Goal: Communication & Community: Answer question/provide support

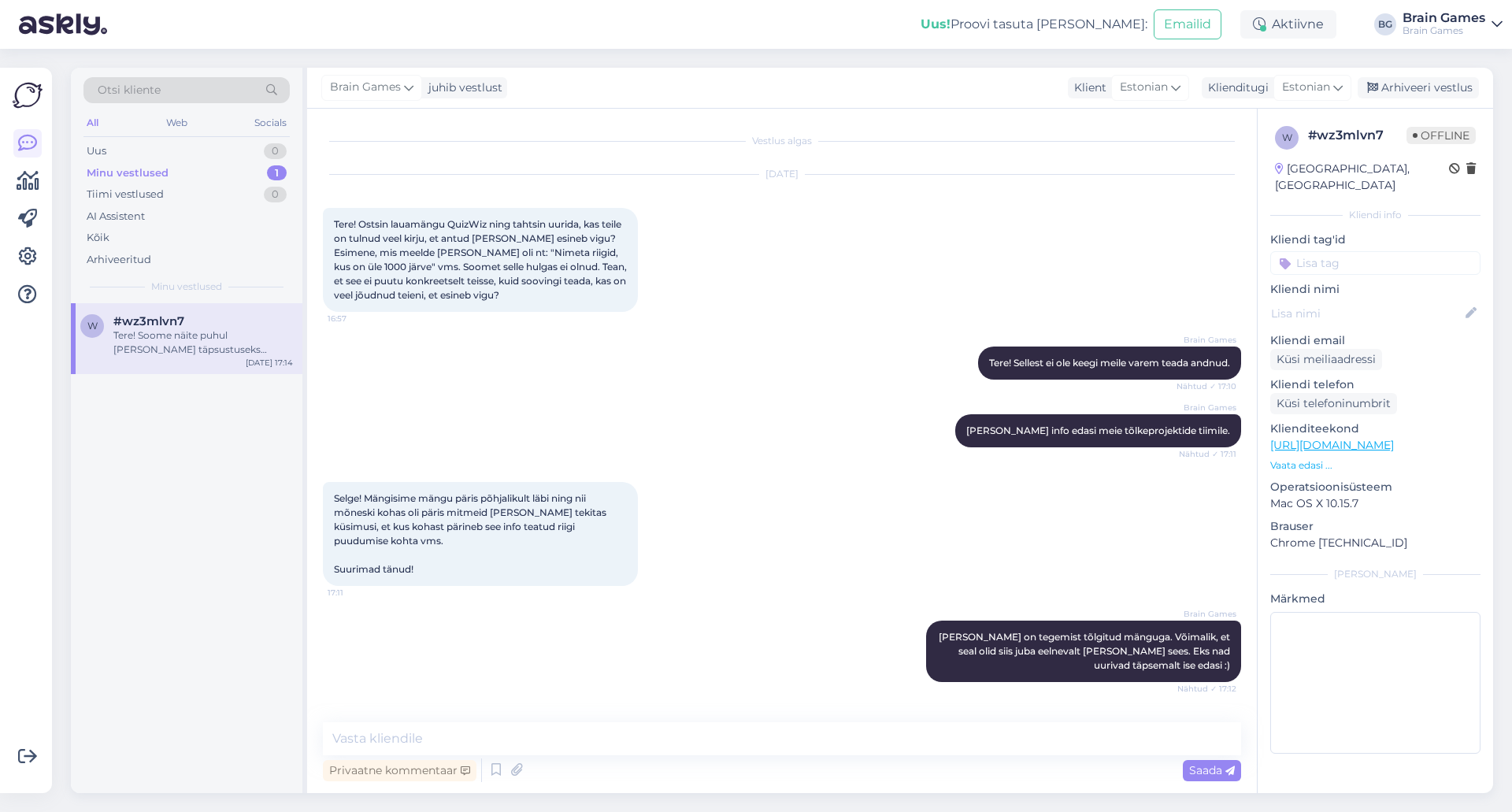
scroll to position [230, 0]
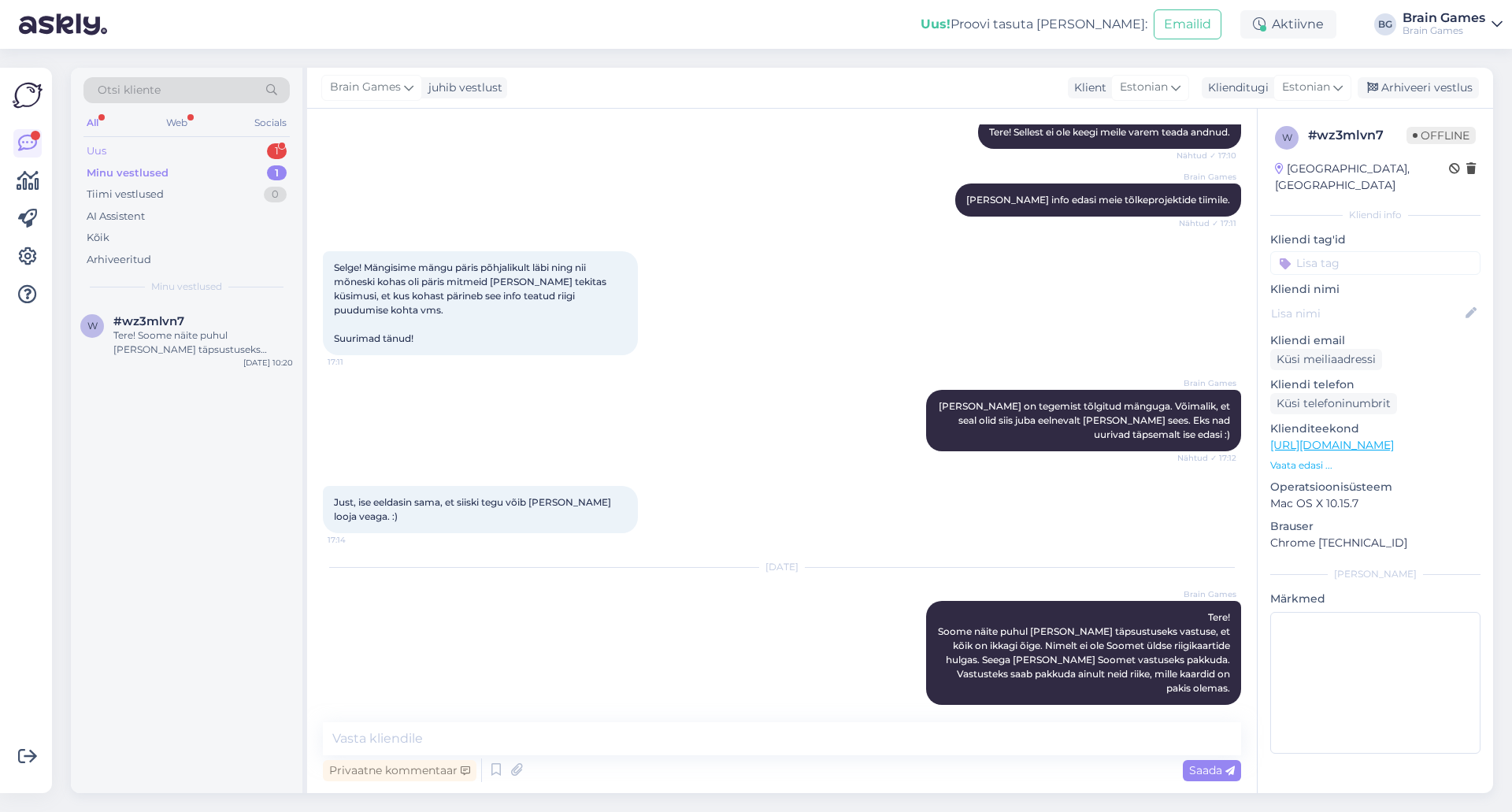
click at [185, 157] on div "Uus 1" at bounding box center [186, 151] width 206 height 22
click at [165, 336] on div "Tänan!" at bounding box center [203, 336] width 179 height 14
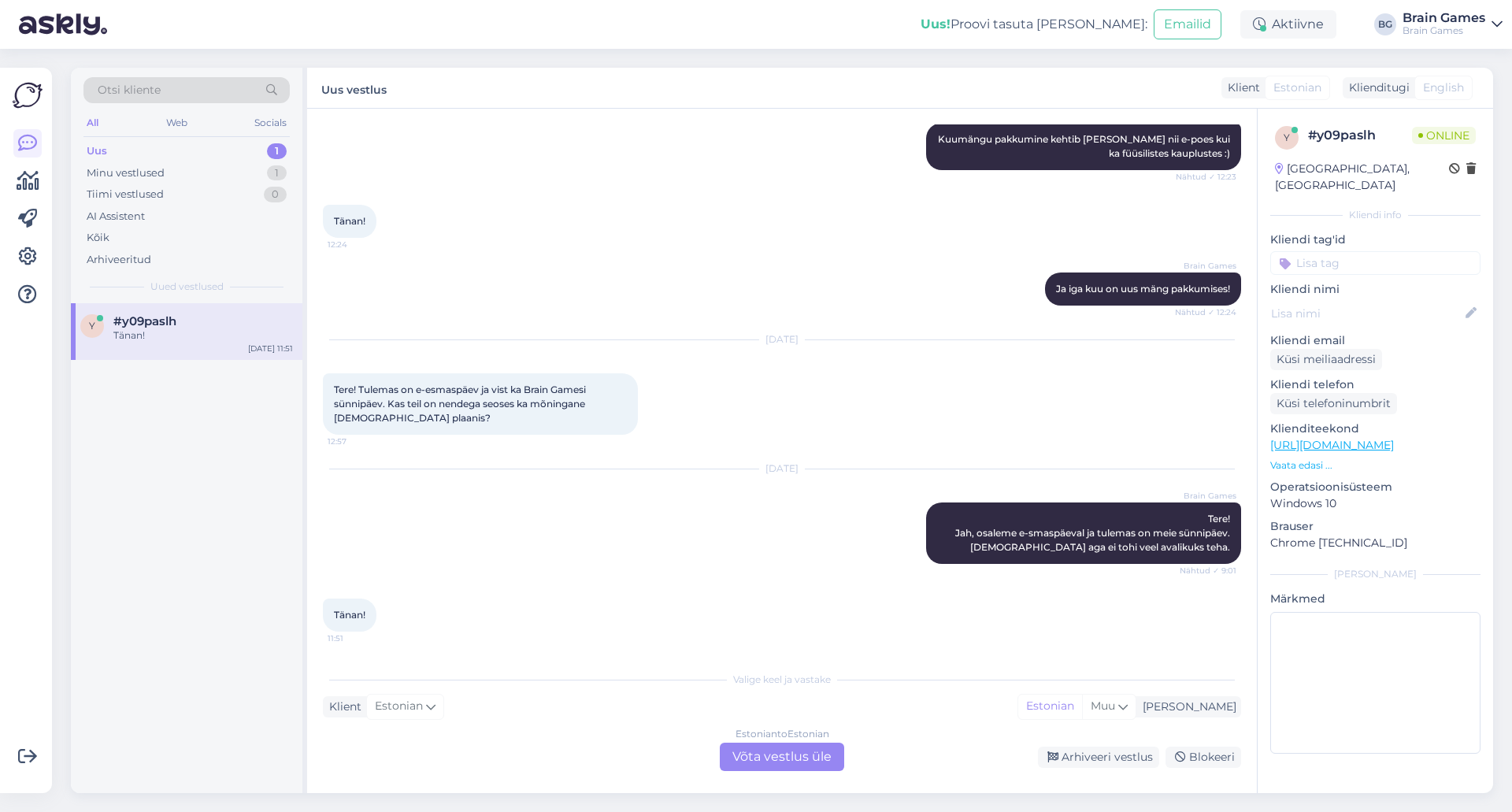
click at [675, 551] on div "Aug 14 2025 Brain Games Tere! Jah, osaleme e-smaspäeval ja tulemas on meie sünn…" at bounding box center [783, 516] width 919 height 129
click at [777, 760] on div "Estonian to Estonian Võta vestlus üle" at bounding box center [782, 756] width 124 height 28
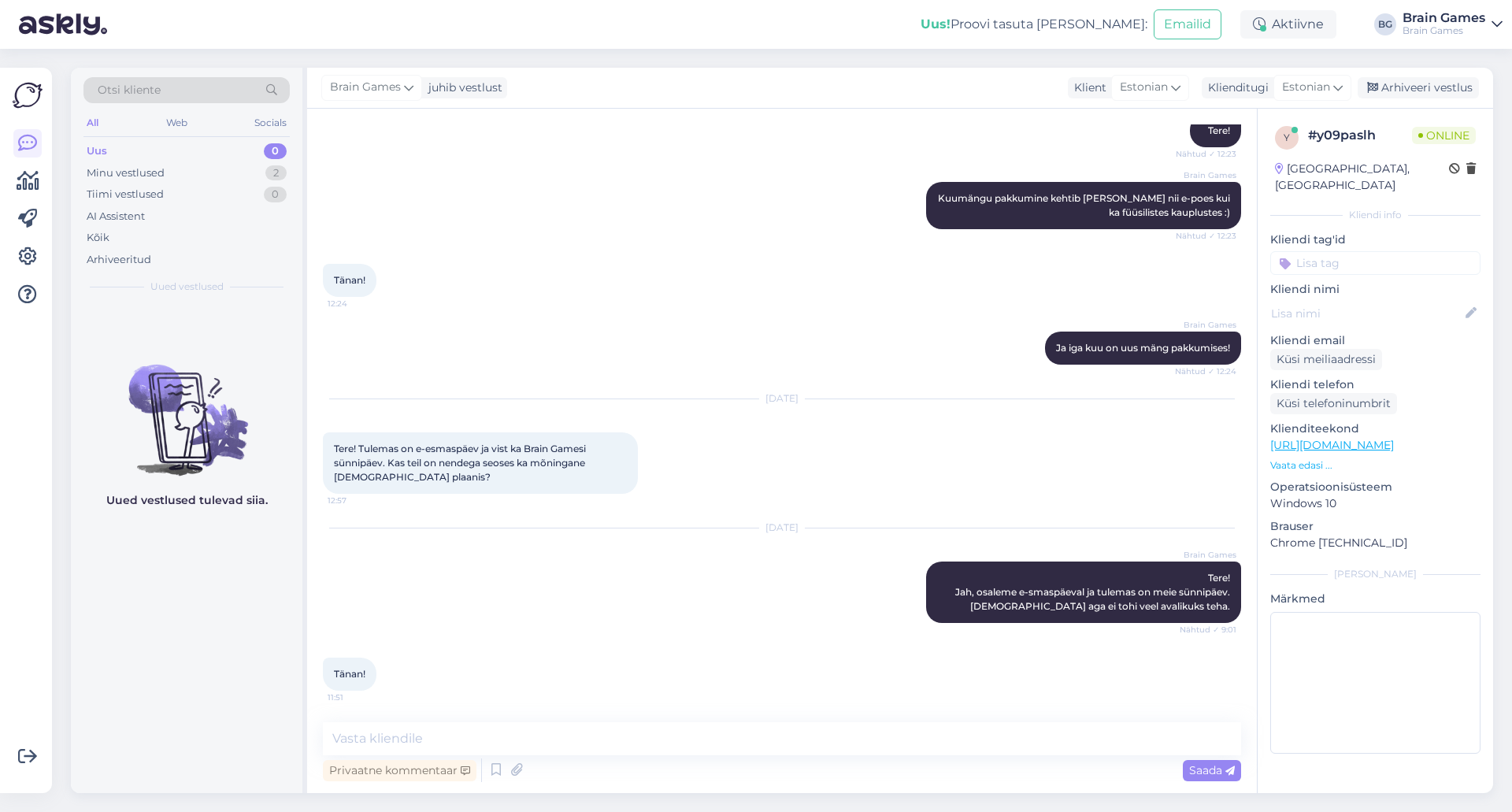
scroll to position [176, 0]
click at [800, 657] on div "Tänan! 11:51" at bounding box center [783, 673] width 919 height 68
click at [764, 675] on div "Tänan! 11:51" at bounding box center [783, 673] width 919 height 68
click at [763, 678] on div "Tänan! 11:51" at bounding box center [783, 673] width 919 height 68
click at [765, 652] on div "Tänan! 11:51" at bounding box center [783, 673] width 919 height 68
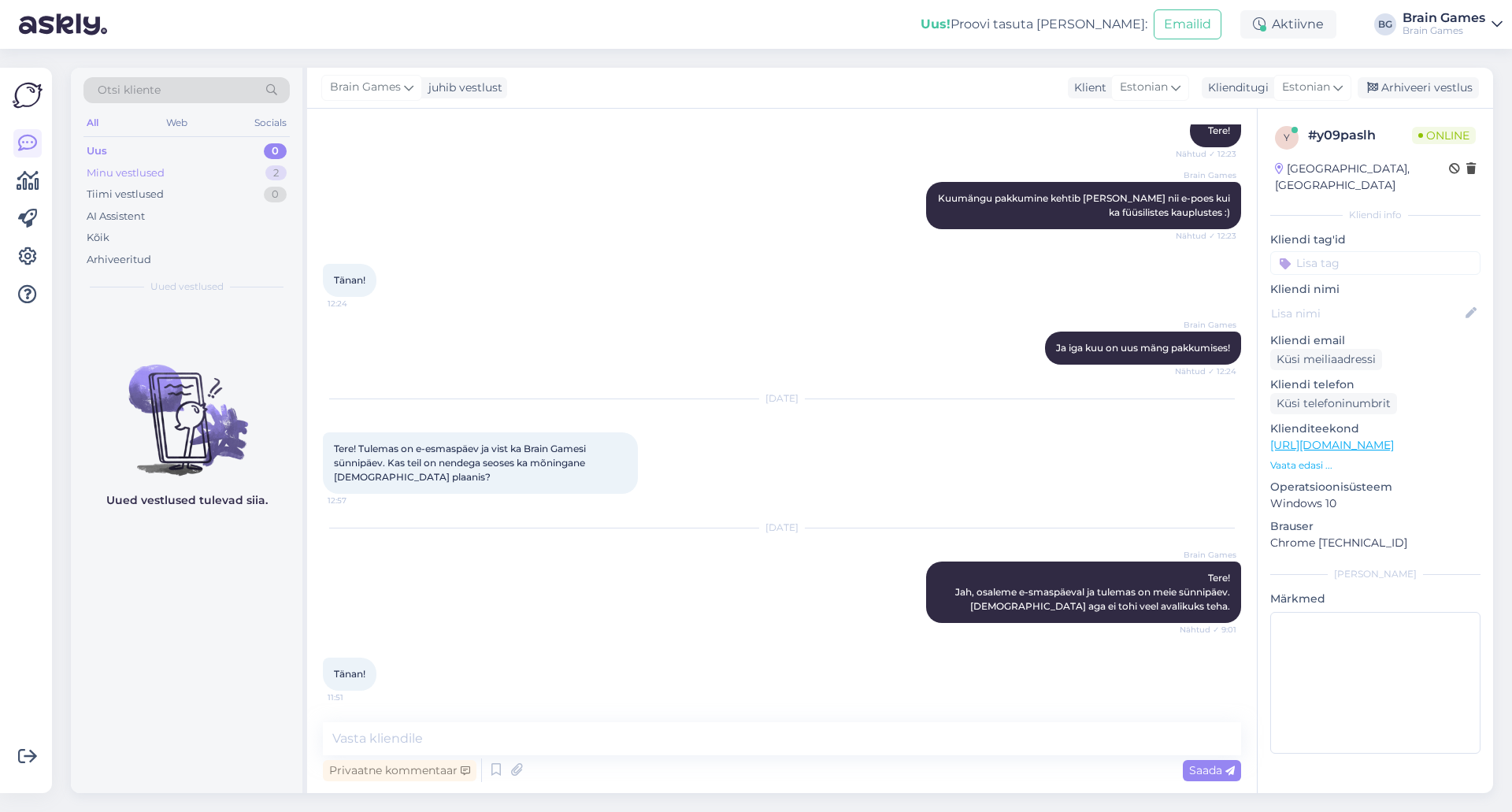
click at [170, 179] on div "Minu vestlused 2" at bounding box center [186, 173] width 206 height 22
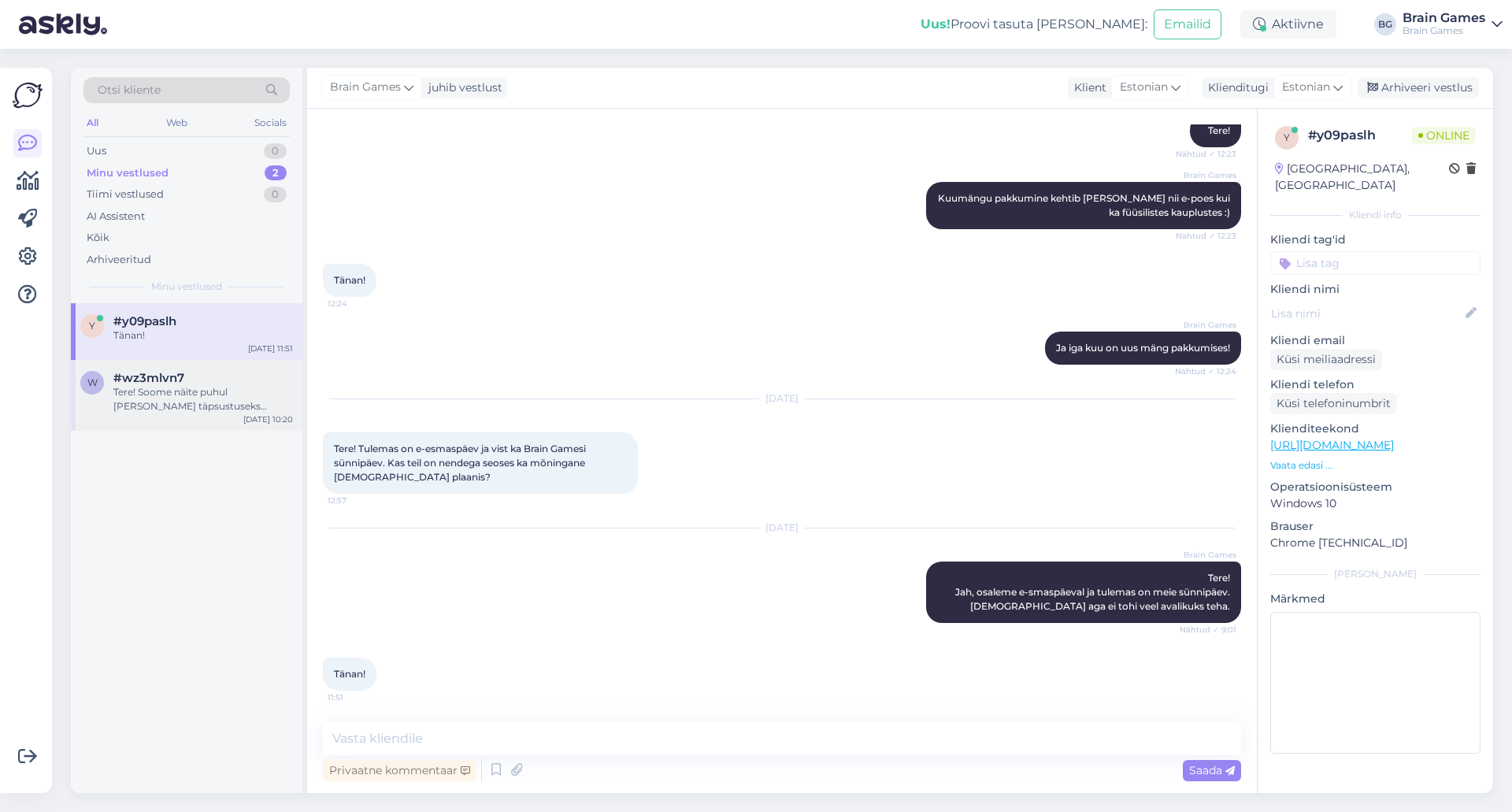
click at [177, 418] on div "w #wz3mlvn7 Tere! Soome näite puhul sain täpsustuseks vastuse, et kõik on ikkag…" at bounding box center [186, 395] width 231 height 71
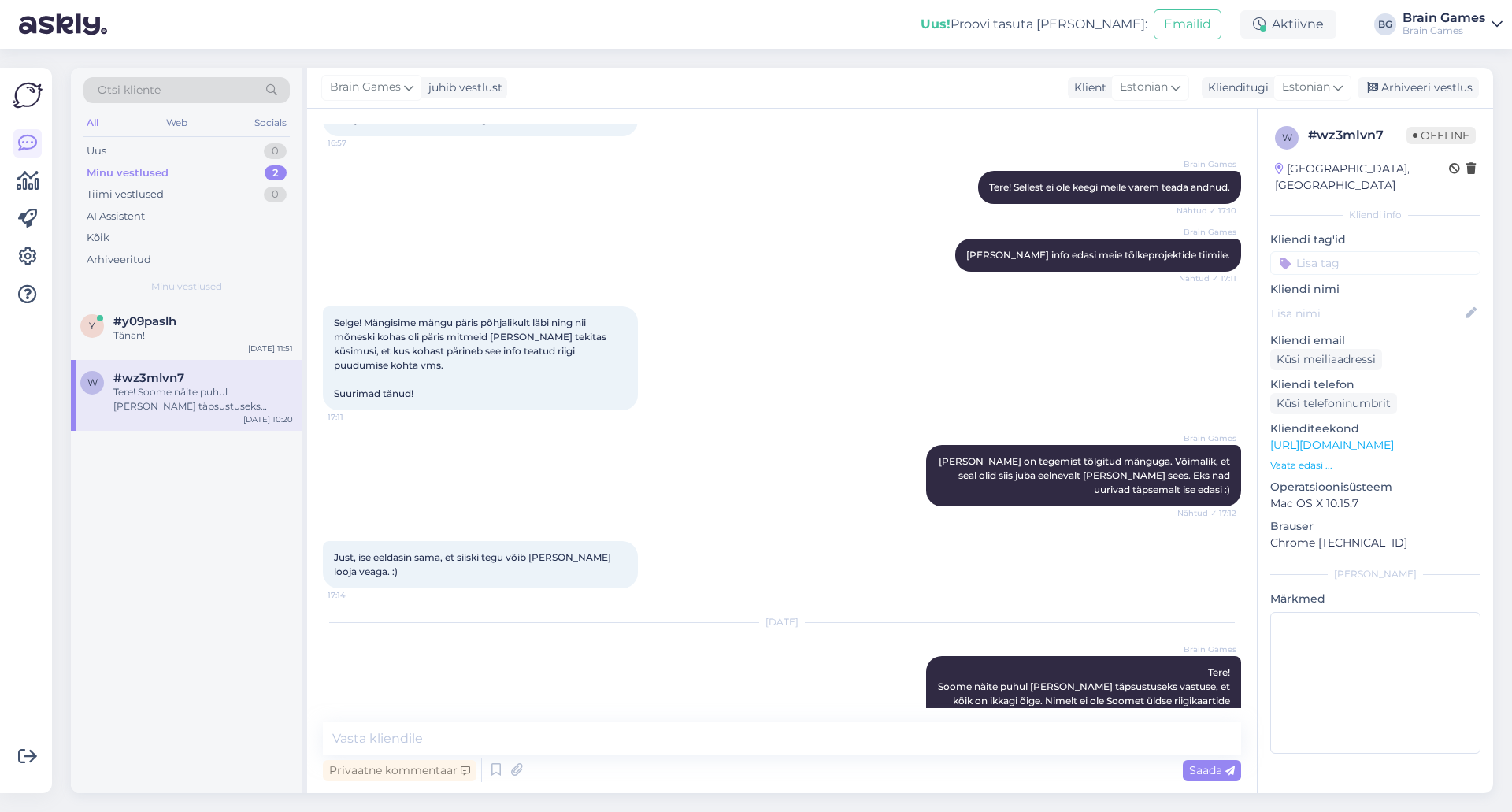
scroll to position [230, 0]
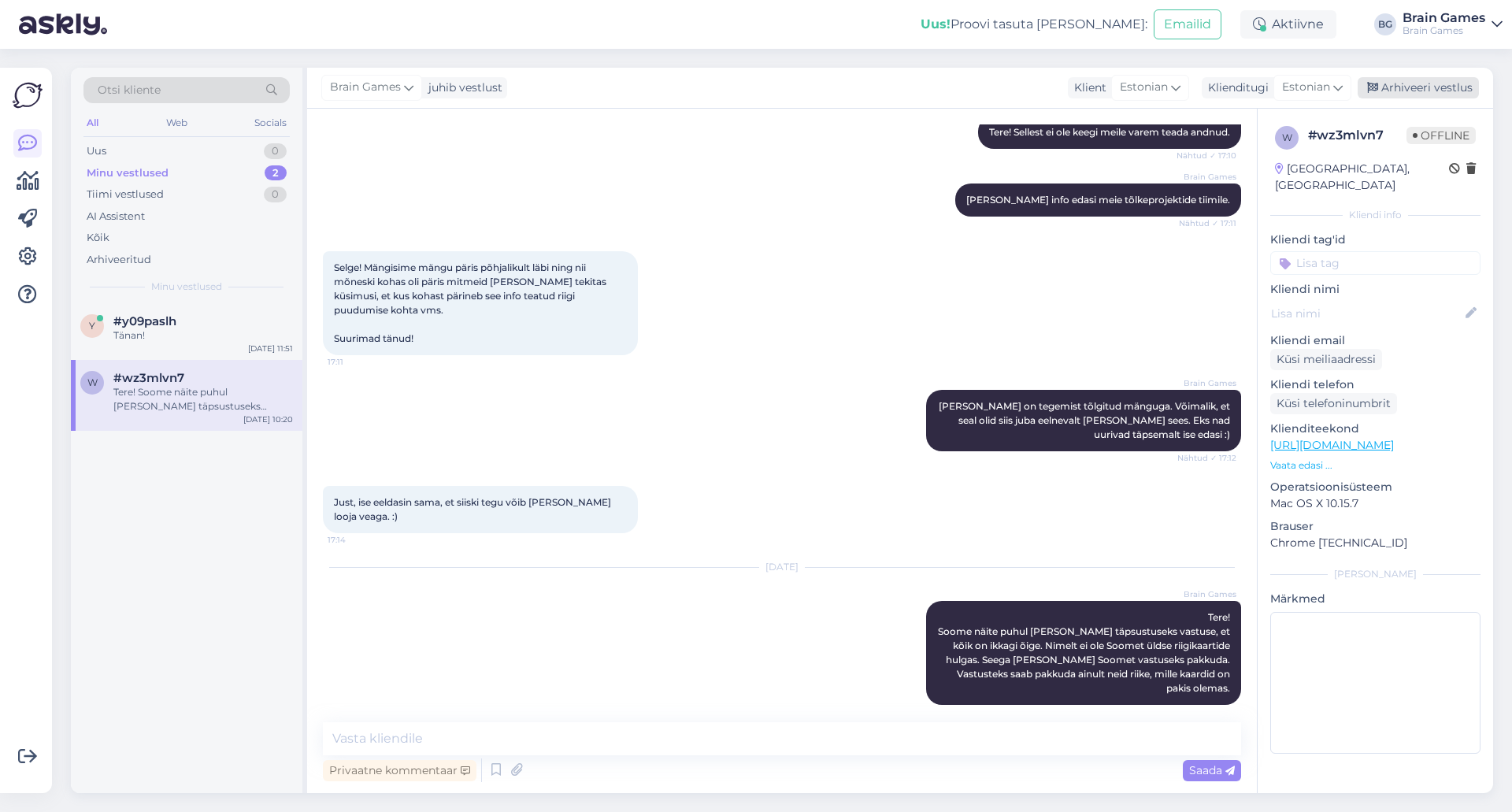
click at [1435, 91] on div "Arhiveeri vestlus" at bounding box center [1418, 88] width 122 height 22
